Goal: Information Seeking & Learning: Learn about a topic

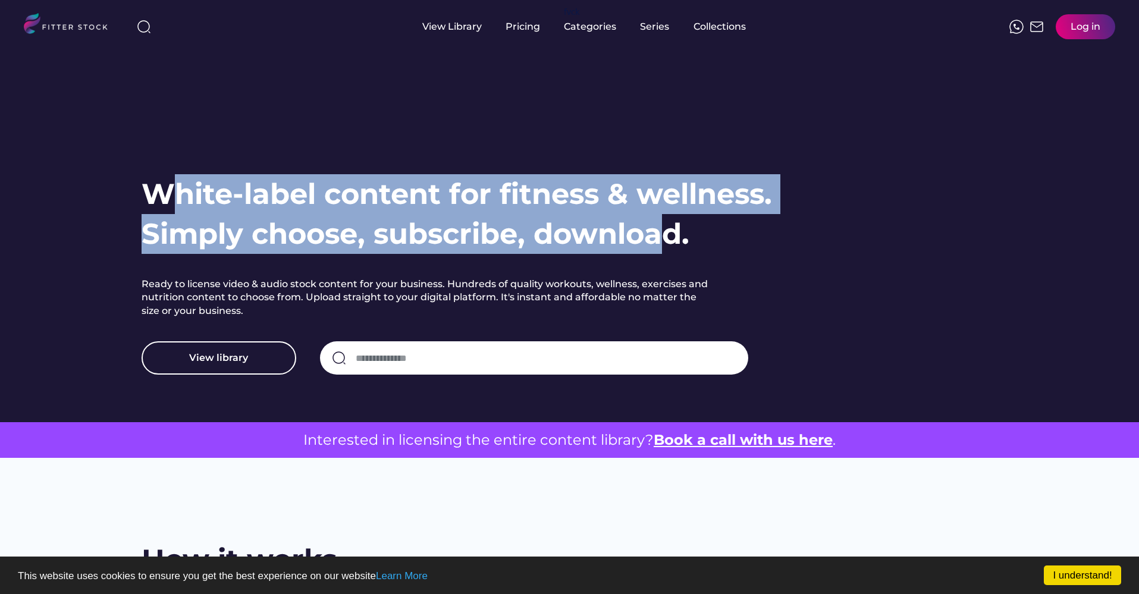
drag, startPoint x: 164, startPoint y: 190, endPoint x: 661, endPoint y: 232, distance: 499.6
click at [661, 232] on h1 "White-label content for fitness & wellness. Simply choose, subscribe, download." at bounding box center [457, 214] width 630 height 80
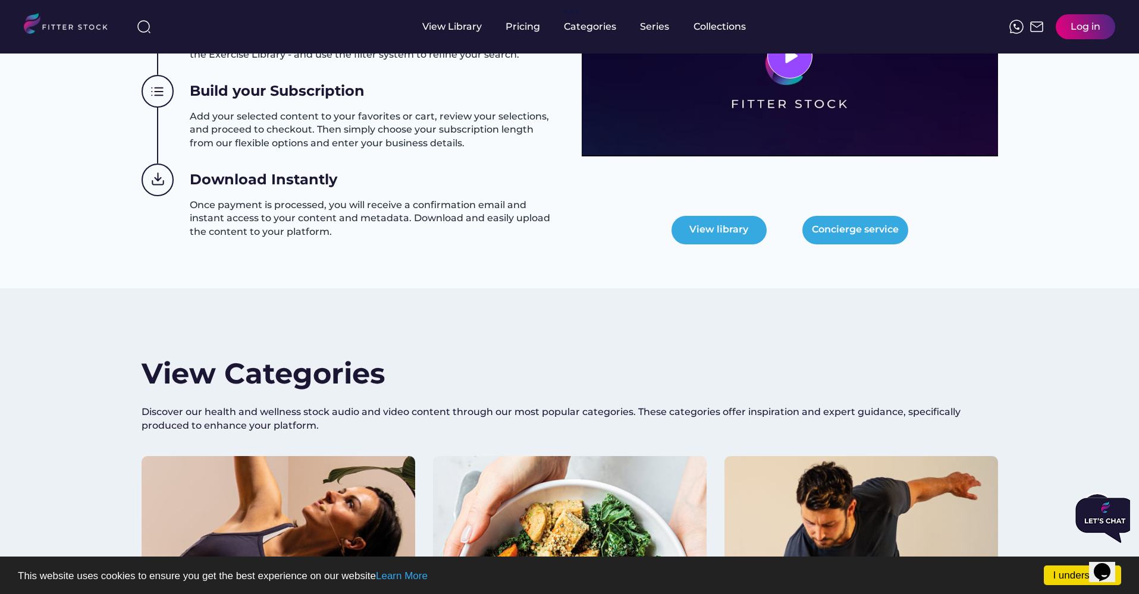
scroll to position [642, 0]
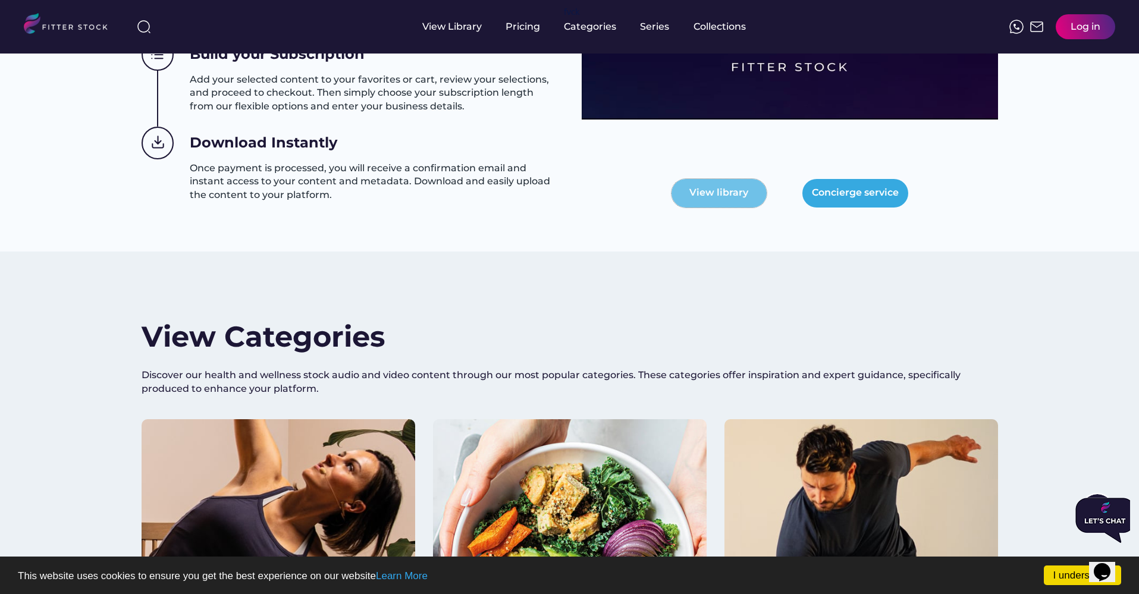
drag, startPoint x: 720, startPoint y: 193, endPoint x: 652, endPoint y: 209, distance: 69.7
click at [653, 209] on div "How it works Choose your content Explore our extensive library of licensed heal…" at bounding box center [570, 63] width 856 height 330
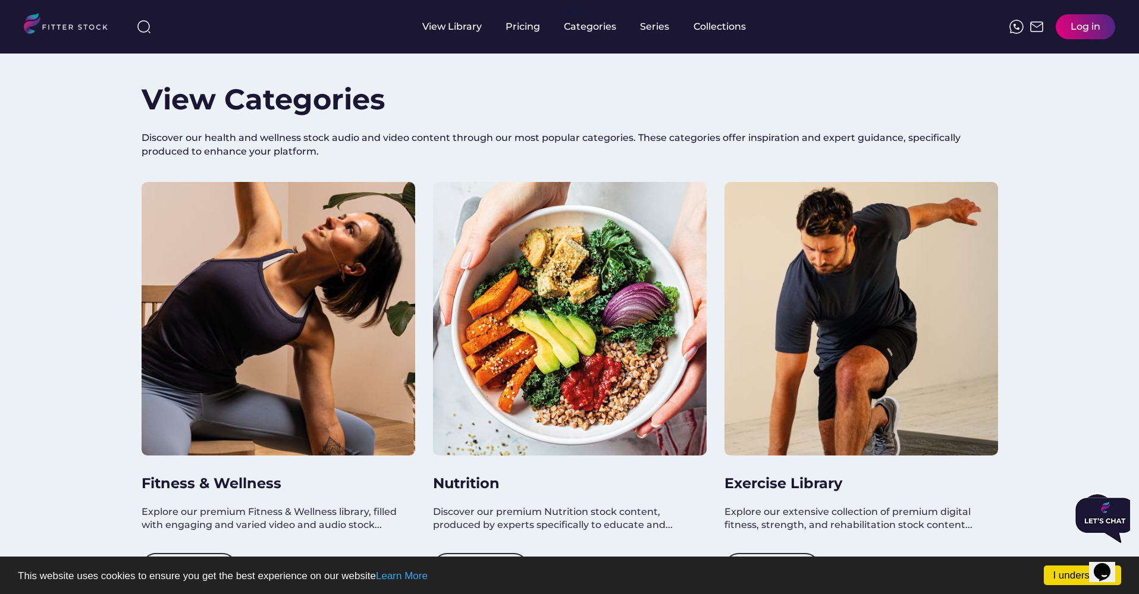
scroll to position [999, 0]
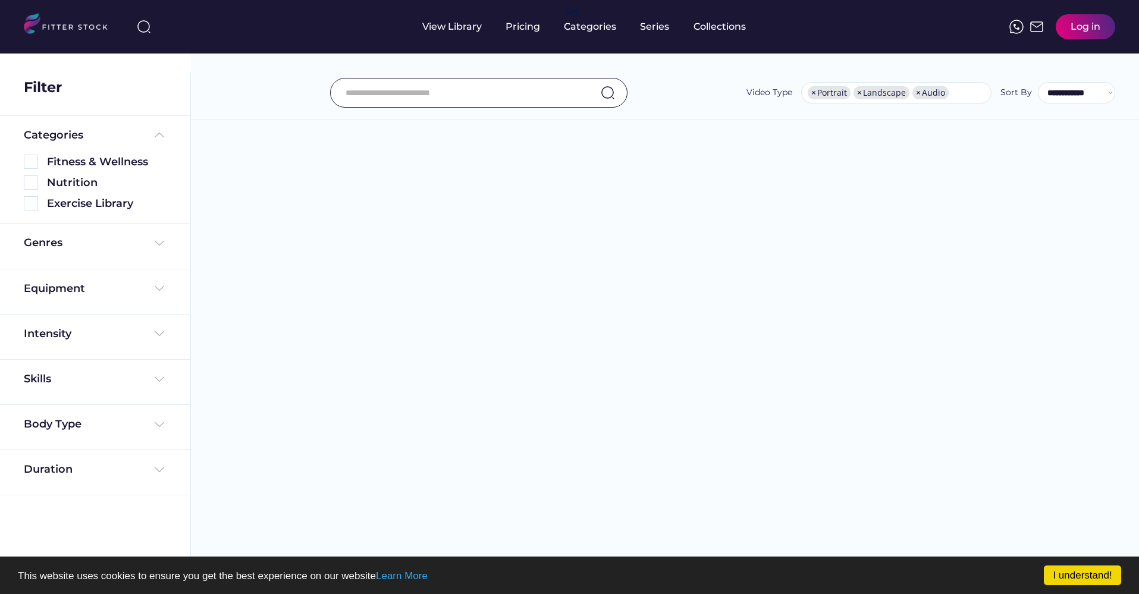
select select "**********"
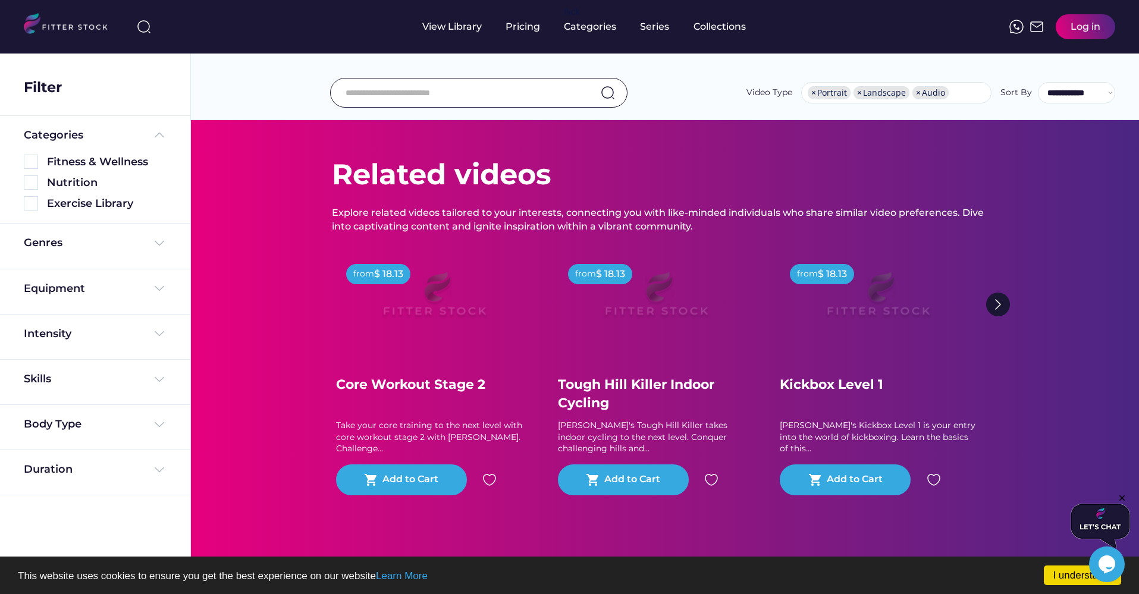
scroll to position [35, 0]
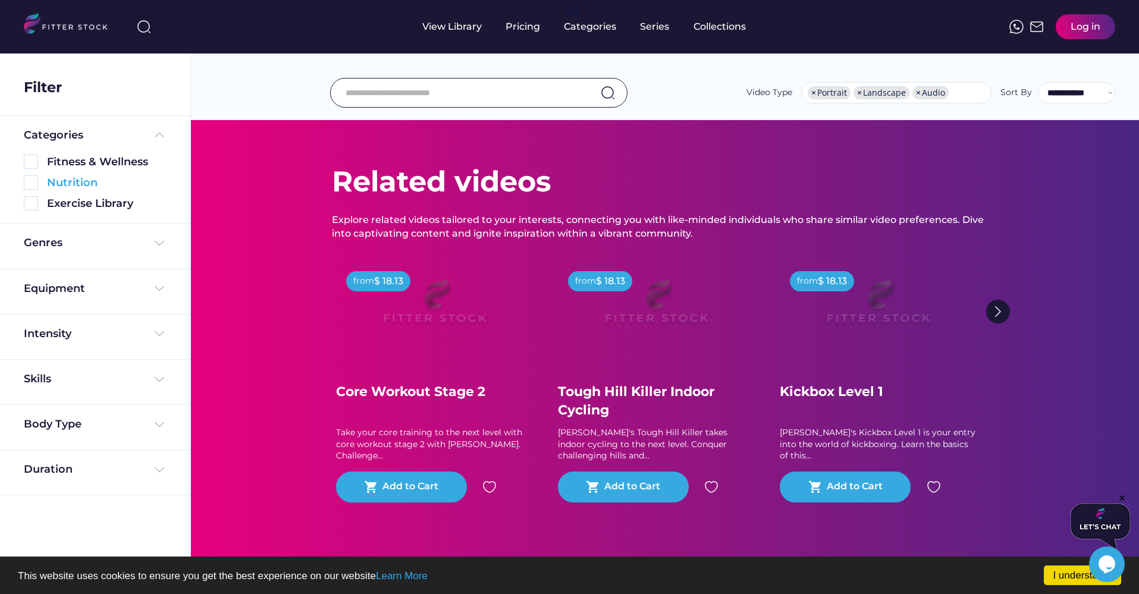
click at [29, 184] on img at bounding box center [31, 182] width 14 height 14
drag, startPoint x: 29, startPoint y: 184, endPoint x: 287, endPoint y: 190, distance: 258.8
click at [11, 200] on div "Categories Fitness & Wellness Nutrition Exercise Library" at bounding box center [95, 170] width 190 height 108
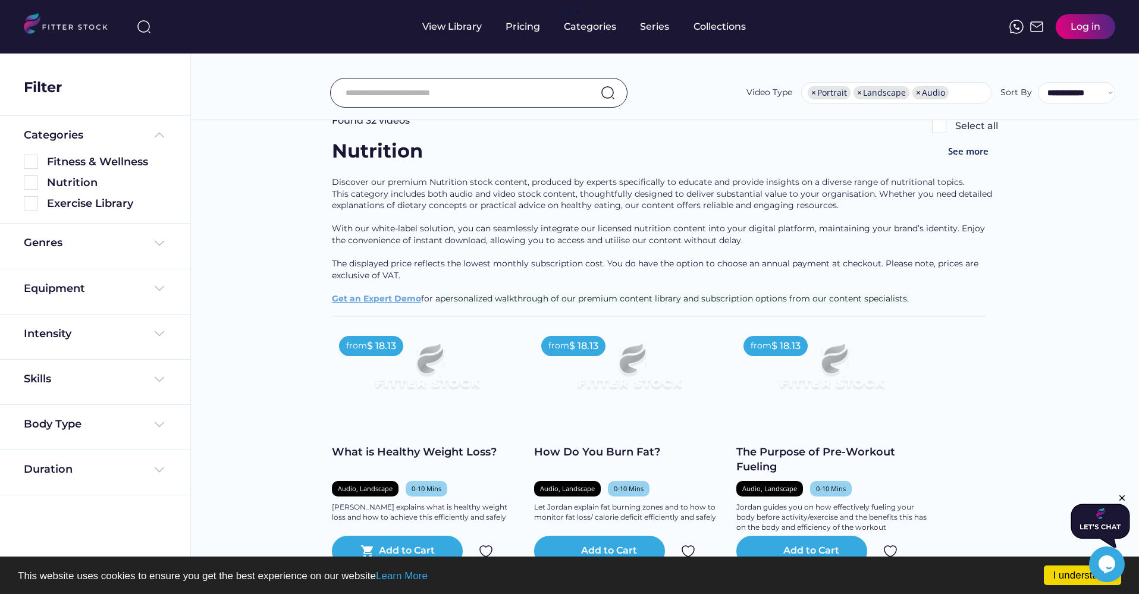
scroll to position [0, 0]
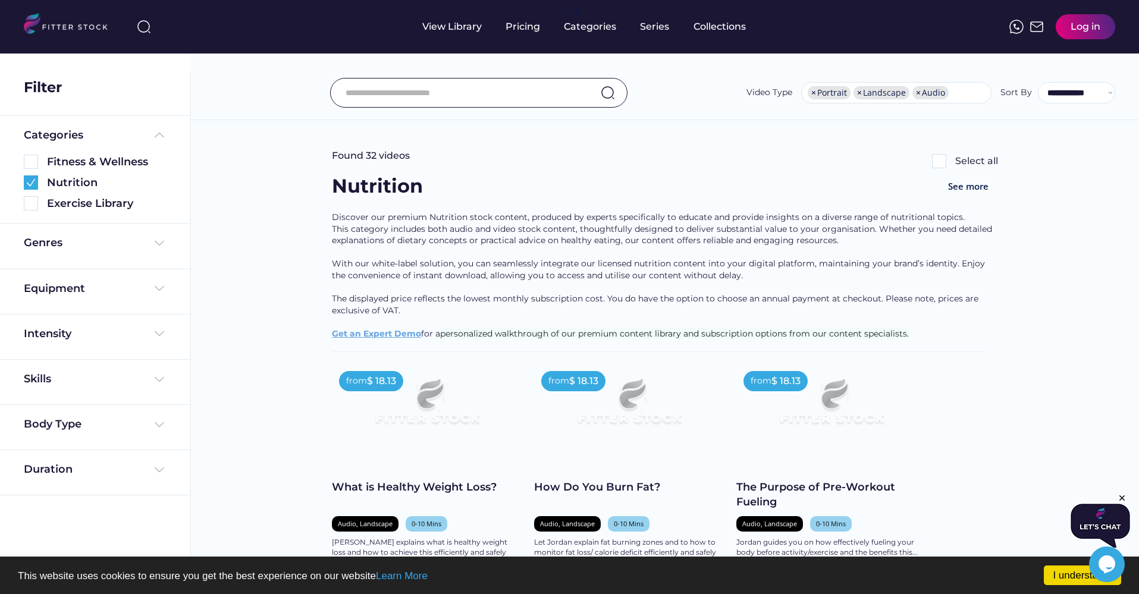
click at [28, 169] on div "Fitness & Wellness" at bounding box center [95, 162] width 143 height 15
click at [27, 160] on img at bounding box center [31, 162] width 14 height 14
click at [36, 183] on img at bounding box center [31, 182] width 14 height 14
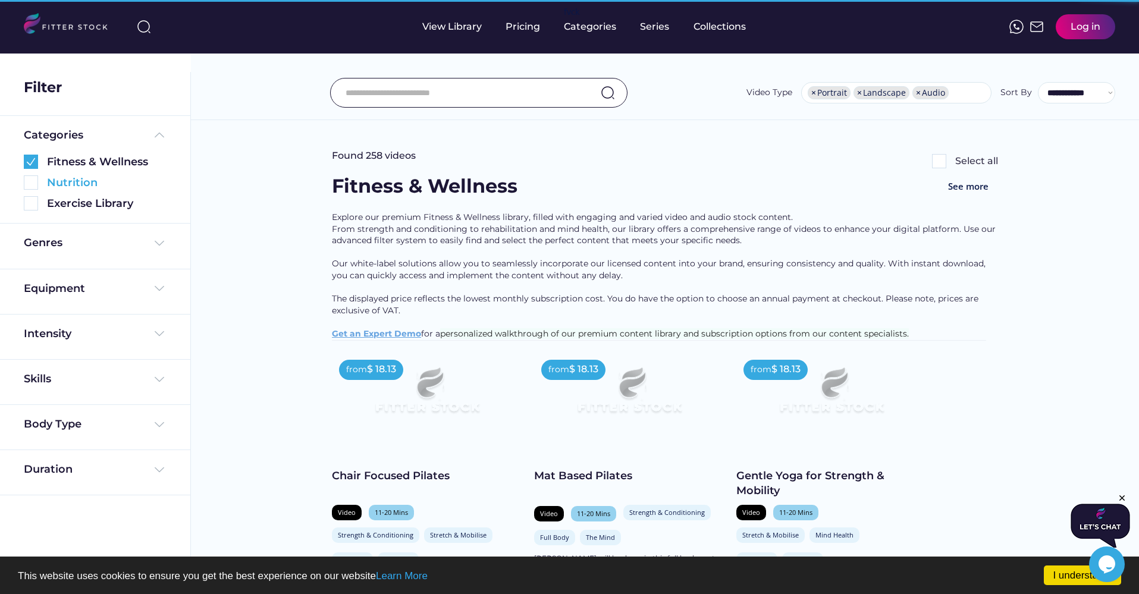
click at [25, 179] on img at bounding box center [31, 182] width 14 height 14
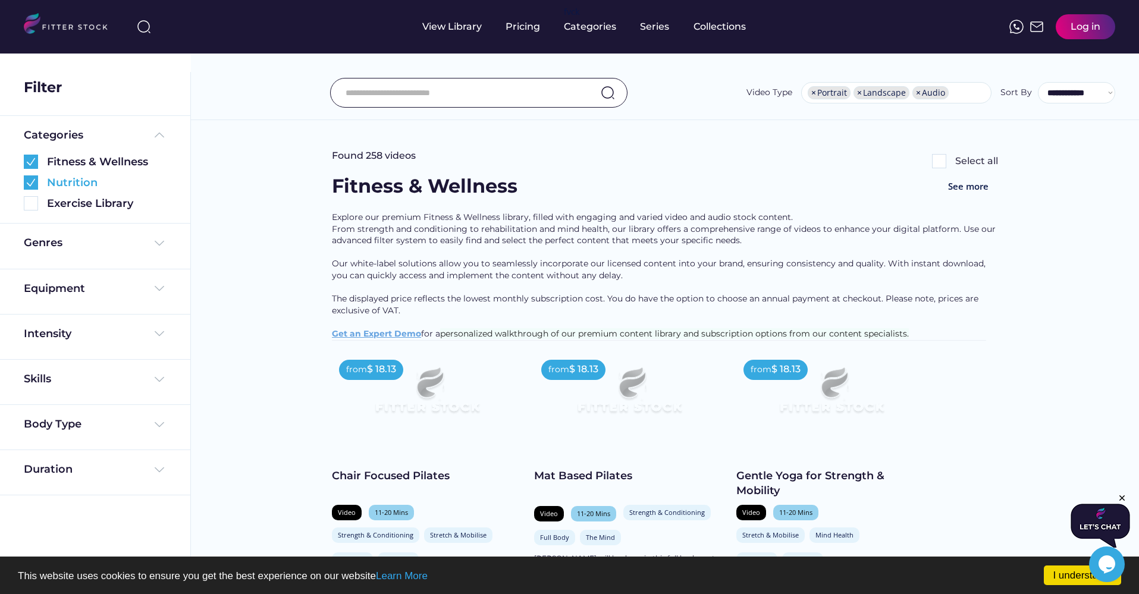
click at [25, 179] on img at bounding box center [31, 182] width 14 height 14
click at [132, 245] on div "Genres" at bounding box center [95, 243] width 143 height 15
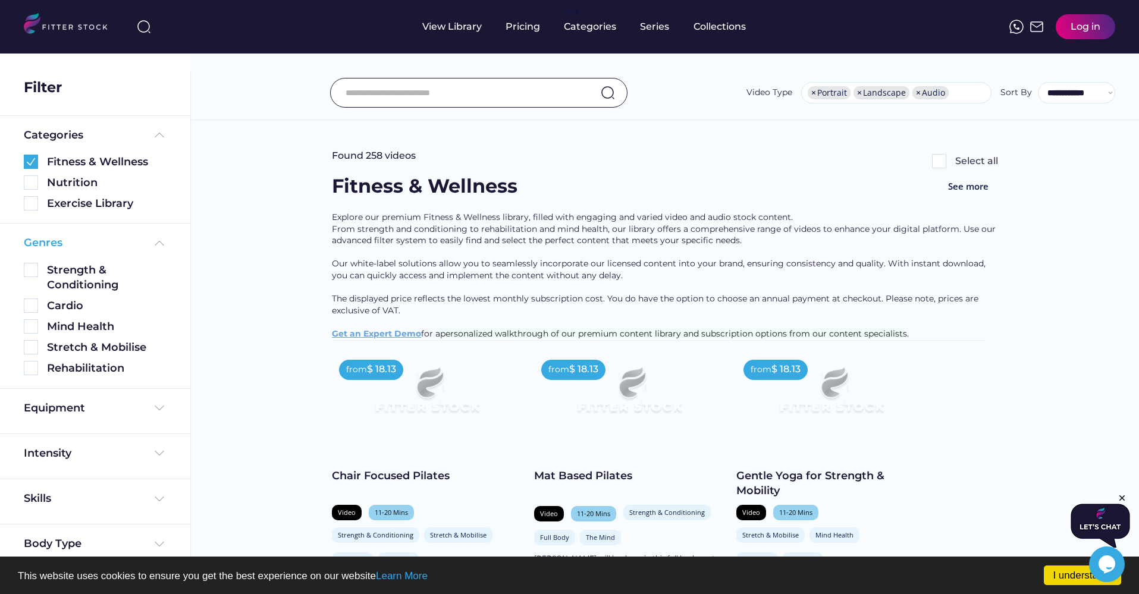
click at [156, 245] on img at bounding box center [159, 243] width 14 height 14
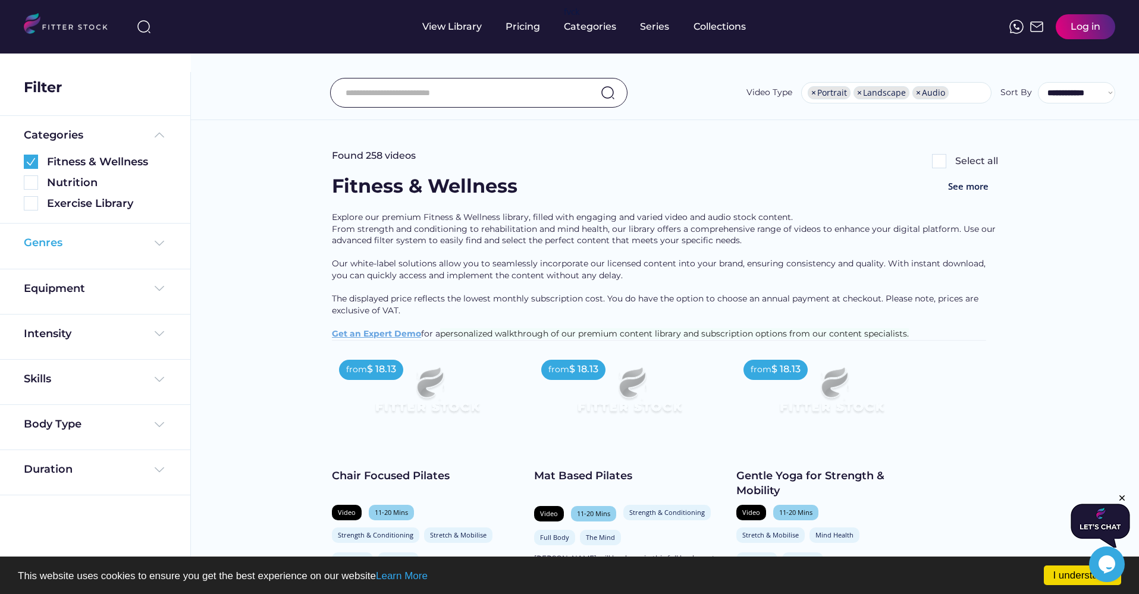
click at [156, 245] on img at bounding box center [159, 243] width 14 height 14
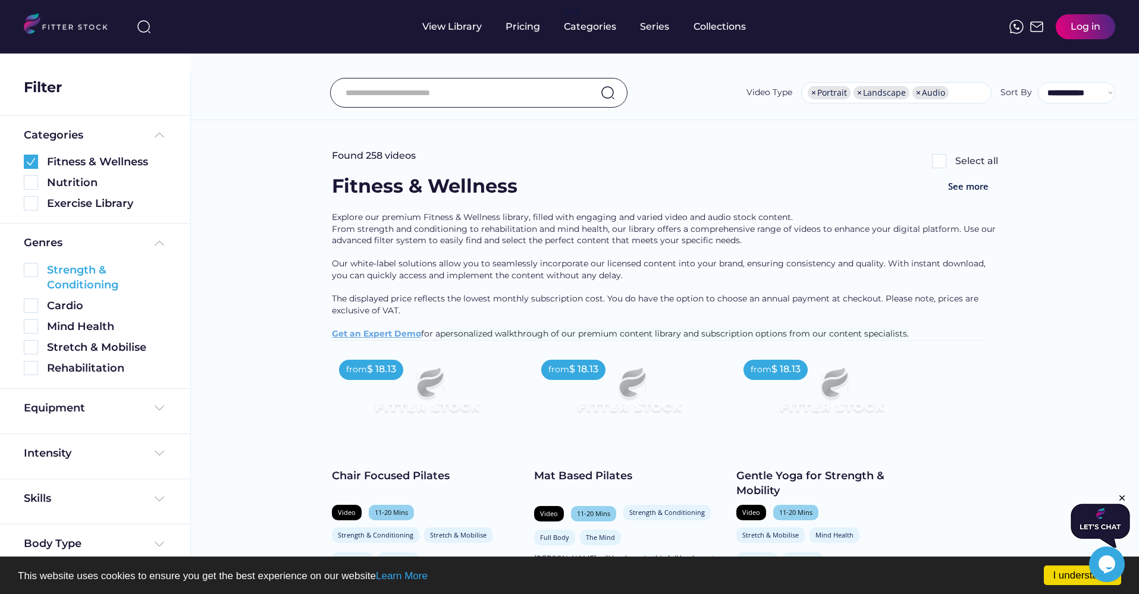
click at [30, 271] on img at bounding box center [31, 270] width 14 height 14
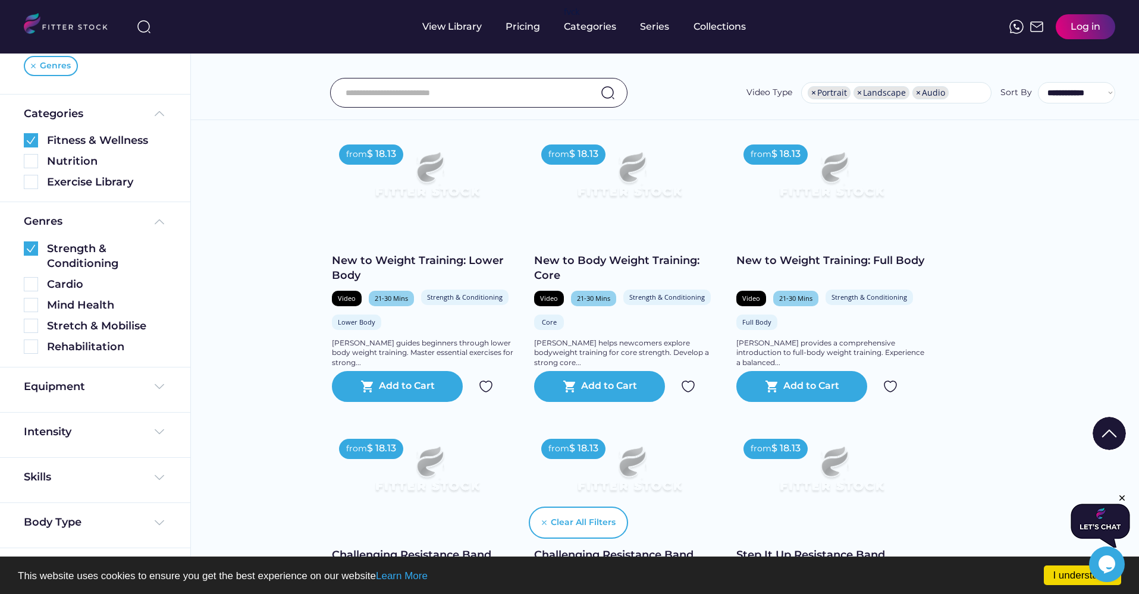
scroll to position [1142, 0]
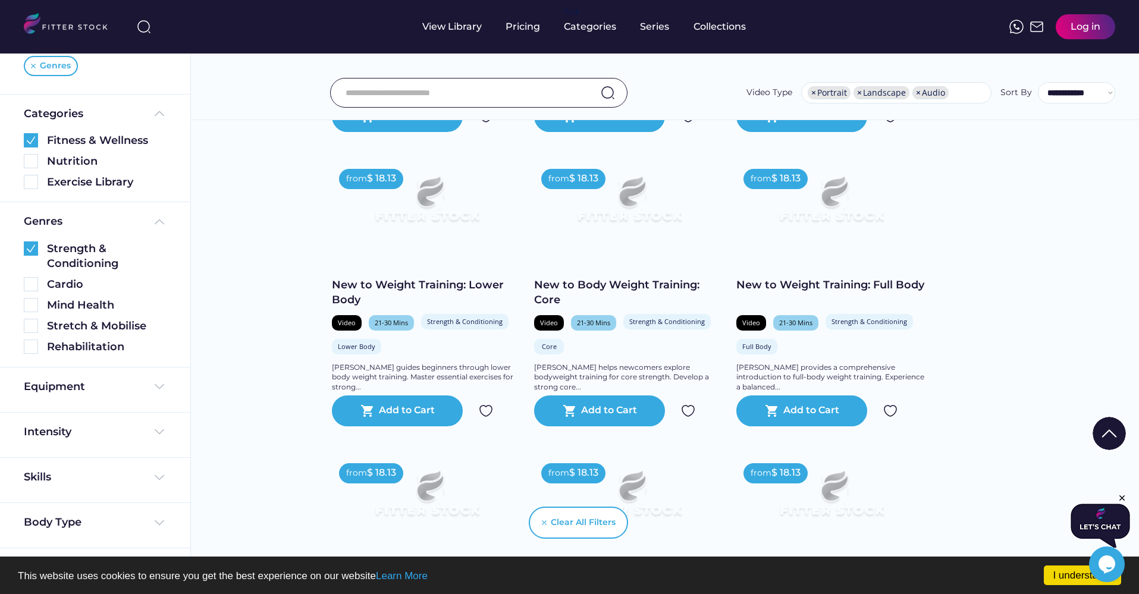
click at [478, 231] on img at bounding box center [427, 205] width 152 height 86
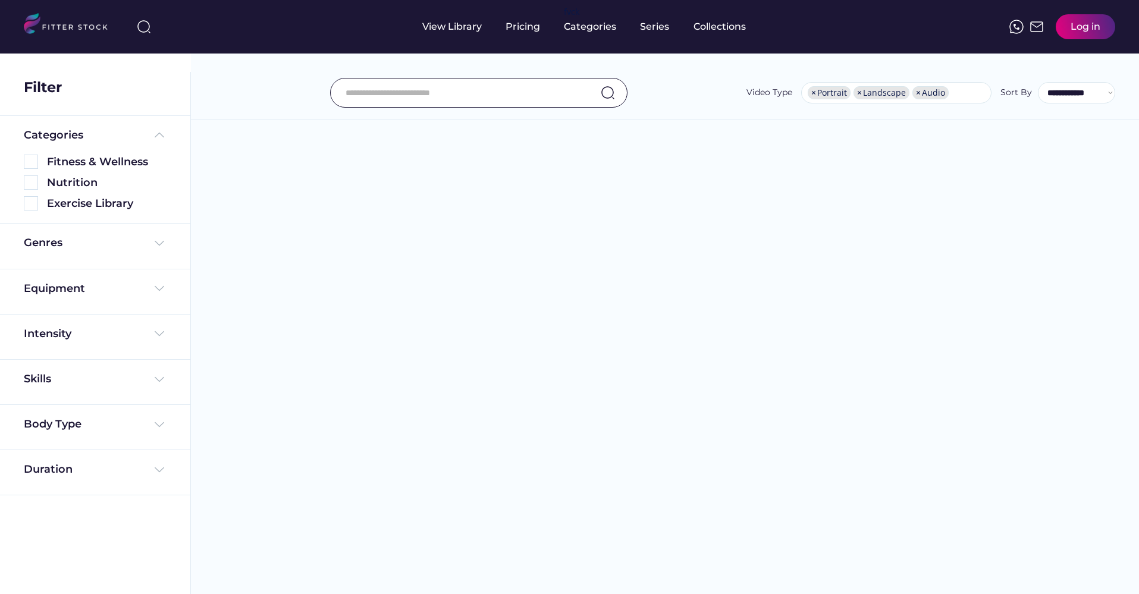
select select "**********"
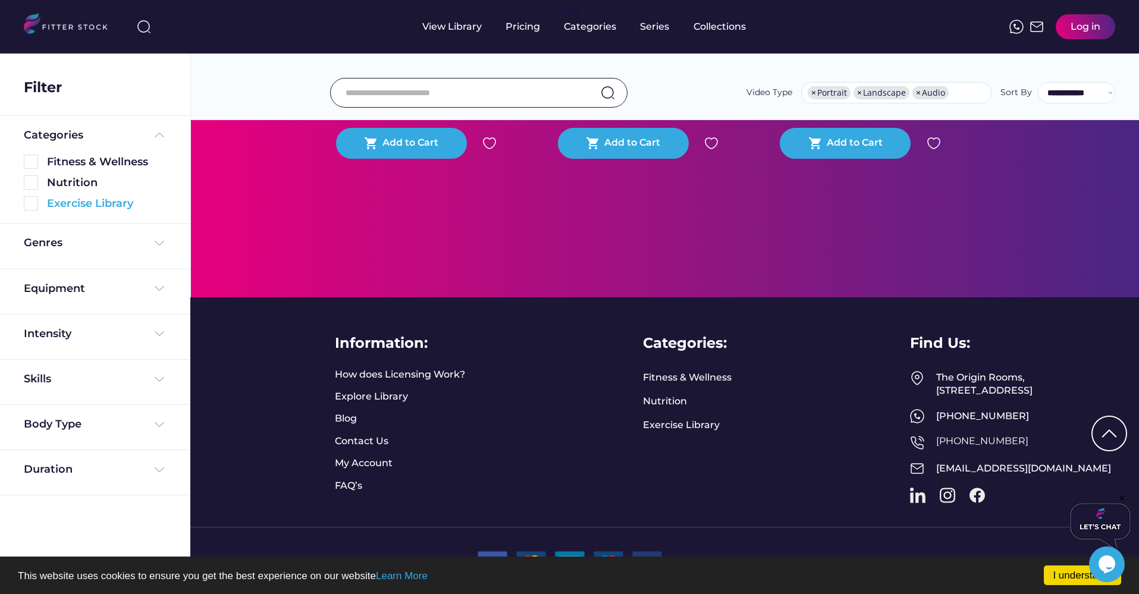
click at [95, 203] on div "Exercise Library" at bounding box center [107, 203] width 120 height 15
click at [30, 203] on img at bounding box center [31, 203] width 14 height 14
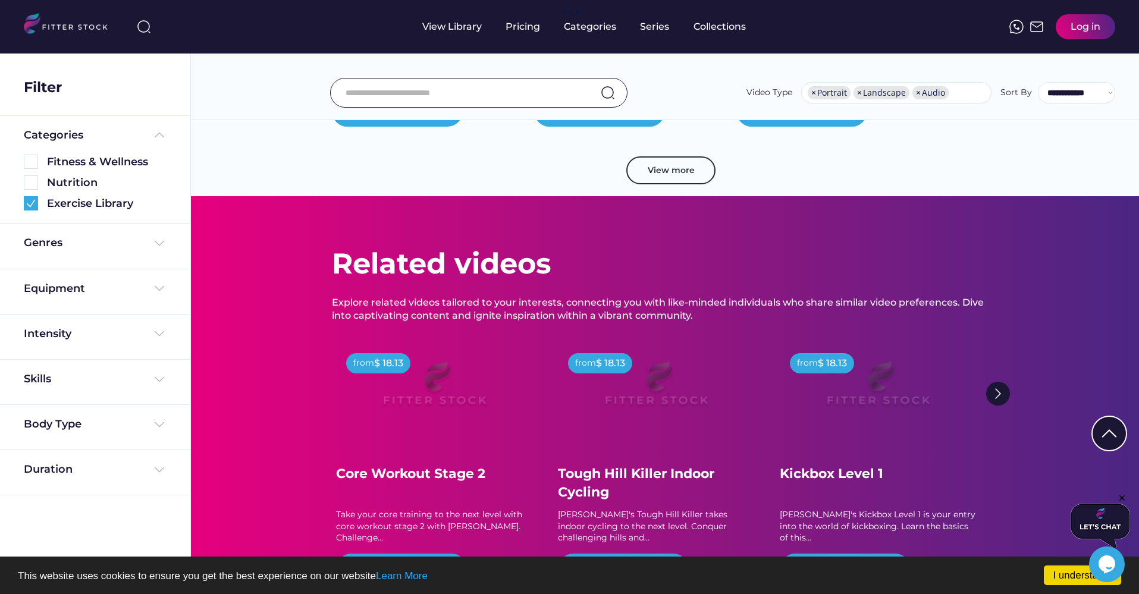
scroll to position [2427, 0]
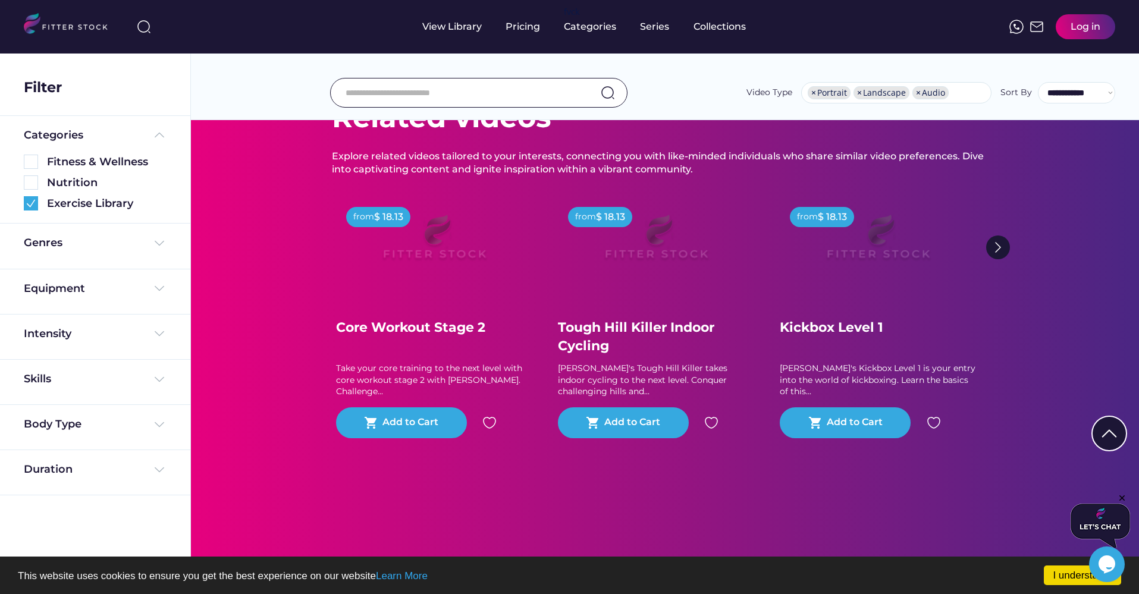
click at [49, 18] on img at bounding box center [71, 25] width 94 height 24
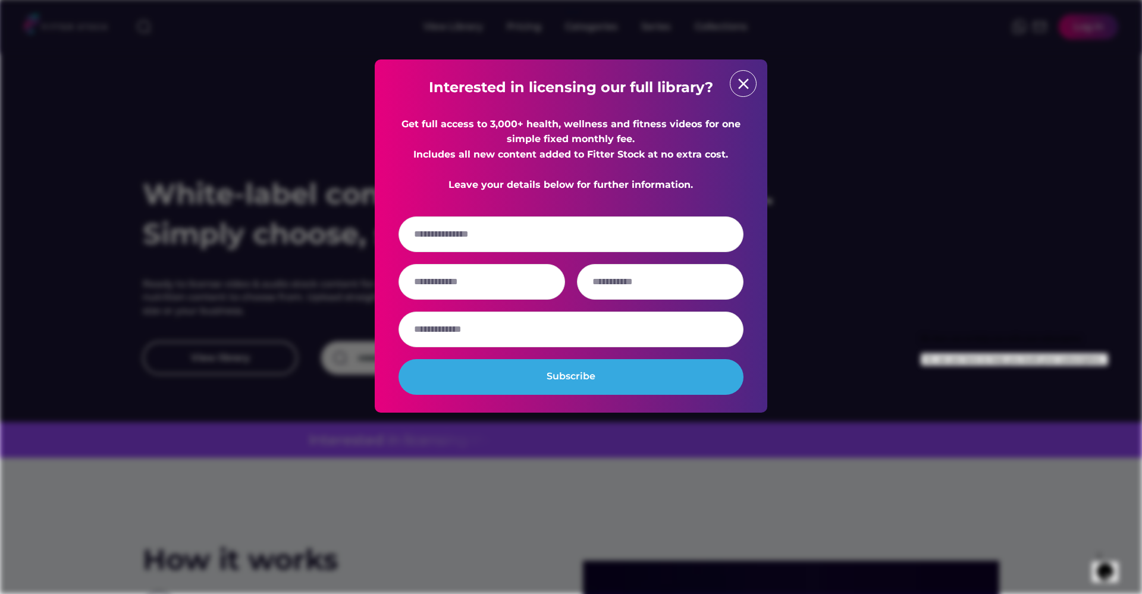
click at [750, 83] on text "close" at bounding box center [744, 84] width 18 height 18
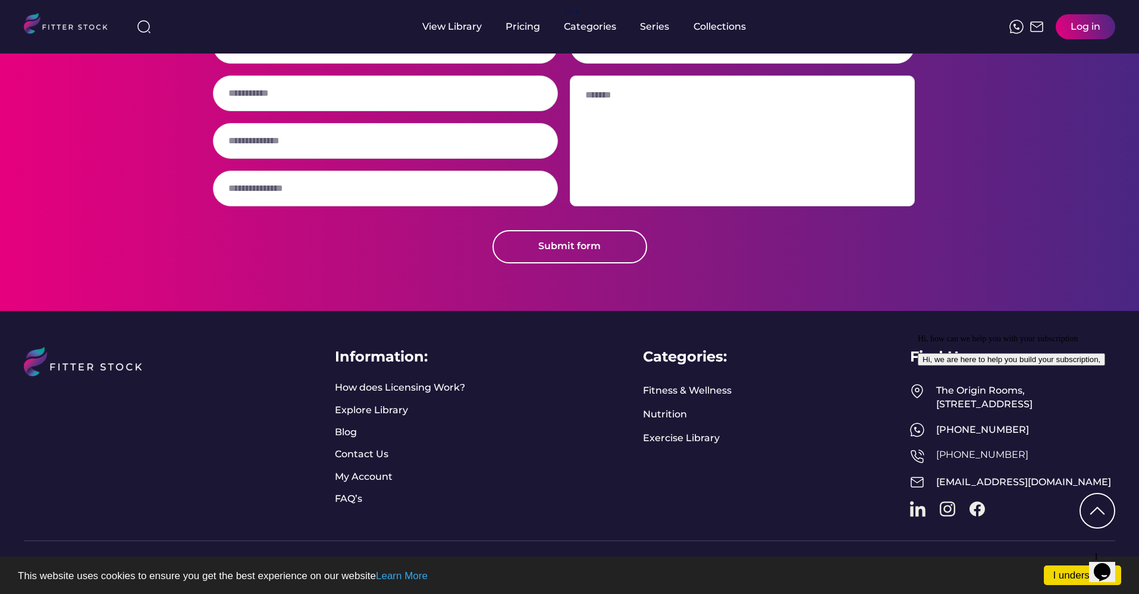
scroll to position [3011, 0]
